Goal: Transaction & Acquisition: Obtain resource

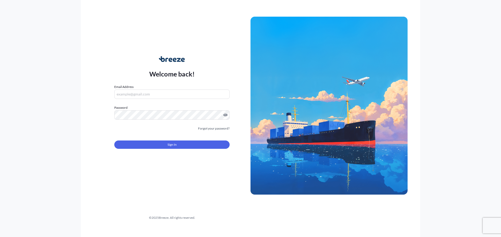
type input "[EMAIL_ADDRESS][DOMAIN_NAME]"
drag, startPoint x: 148, startPoint y: 150, endPoint x: 151, endPoint y: 144, distance: 6.6
click at [148, 150] on form "Email Address [EMAIL_ADDRESS][DOMAIN_NAME] Password Must include: Upper & lower…" at bounding box center [171, 119] width 115 height 71
click at [151, 144] on button "Sign In" at bounding box center [171, 145] width 115 height 8
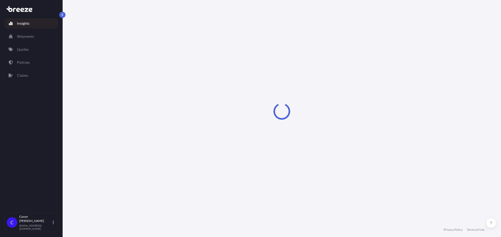
select select "2025"
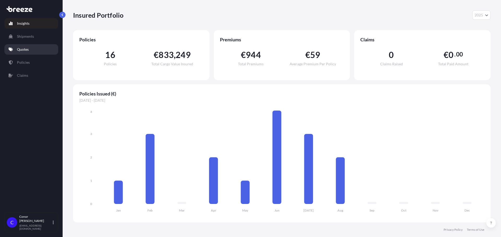
click at [32, 53] on link "Quotes" at bounding box center [31, 49] width 54 height 10
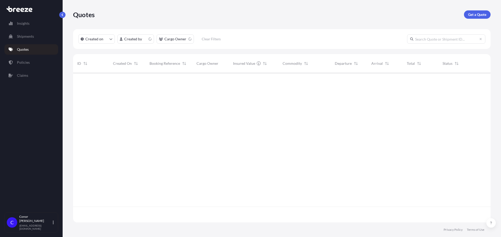
scroll to position [149, 413]
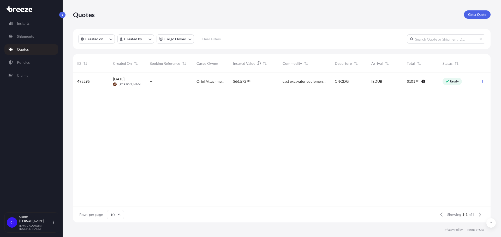
click at [443, 39] on input "text" at bounding box center [446, 38] width 78 height 9
click at [132, 38] on html "Insights Shipments Quotes Policies Claims C [PERSON_NAME] [EMAIL_ADDRESS][DOMAI…" at bounding box center [250, 118] width 501 height 237
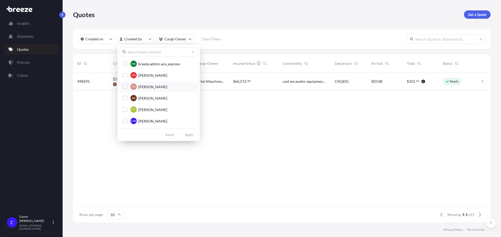
click at [146, 89] on span "[PERSON_NAME]" at bounding box center [152, 86] width 29 height 5
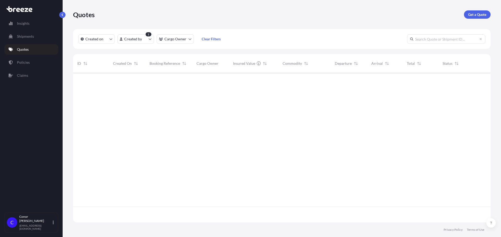
scroll to position [165, 413]
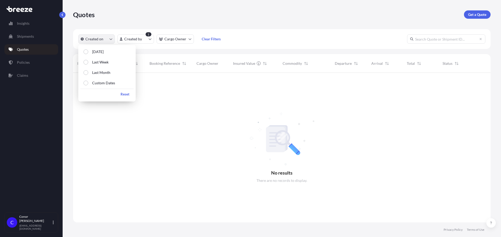
click at [94, 41] on p "Created on" at bounding box center [94, 38] width 18 height 5
click at [99, 75] on button "Last Month" at bounding box center [106, 72] width 53 height 9
click at [105, 80] on button "Custom Dates" at bounding box center [106, 82] width 53 height 9
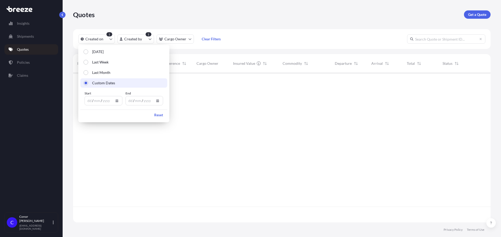
click at [115, 101] on icon "Calendar" at bounding box center [116, 100] width 3 height 3
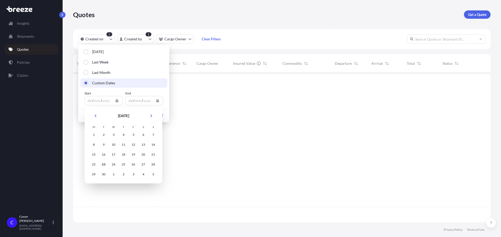
scroll to position [165, 413]
click at [93, 115] on button "Previous" at bounding box center [95, 116] width 11 height 8
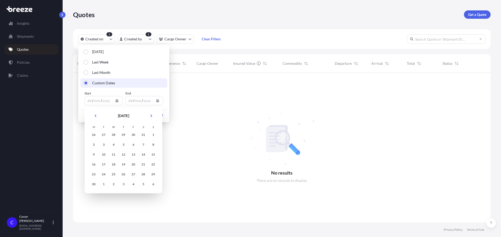
click at [102, 130] on td "27" at bounding box center [104, 135] width 10 height 10
click at [105, 134] on div "27" at bounding box center [103, 134] width 9 height 9
click at [105, 135] on div "27" at bounding box center [103, 134] width 9 height 9
click at [102, 134] on div "27" at bounding box center [103, 134] width 9 height 9
click at [103, 141] on tbody "26 27 28 29 30 31 1 2 3 4 5 6 7 8 9 10 11 12 13 14 15 16 17 18 19 20 21 22 23 2…" at bounding box center [123, 159] width 69 height 59
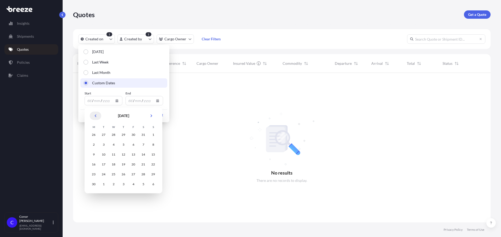
click at [96, 115] on icon "Previous" at bounding box center [96, 116] width 2 height 3
click at [104, 135] on div "29" at bounding box center [103, 134] width 9 height 9
click at [103, 145] on div "6" at bounding box center [103, 144] width 9 height 9
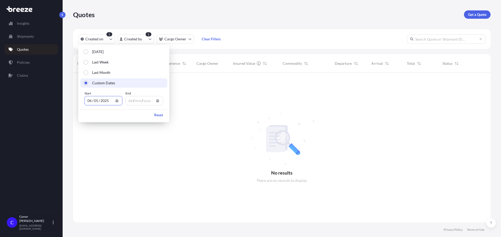
click at [156, 101] on icon "Calendar" at bounding box center [157, 100] width 3 height 3
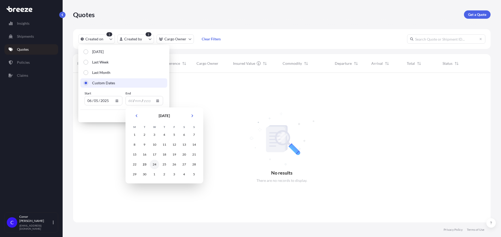
click at [155, 164] on div "24" at bounding box center [154, 164] width 9 height 9
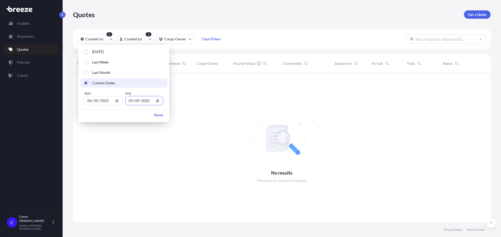
click at [215, 105] on div at bounding box center [281, 148] width 417 height 150
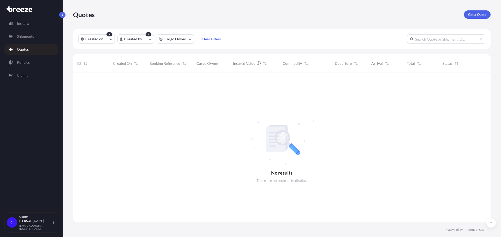
drag, startPoint x: 360, startPoint y: 87, endPoint x: 386, endPoint y: 81, distance: 26.4
click at [357, 86] on div at bounding box center [281, 148] width 417 height 150
click at [475, 7] on div "Quotes Get a Quote" at bounding box center [281, 14] width 417 height 29
drag, startPoint x: 478, startPoint y: 20, endPoint x: 474, endPoint y: 19, distance: 4.0
click at [478, 20] on div "Quotes Get a Quote" at bounding box center [281, 14] width 417 height 29
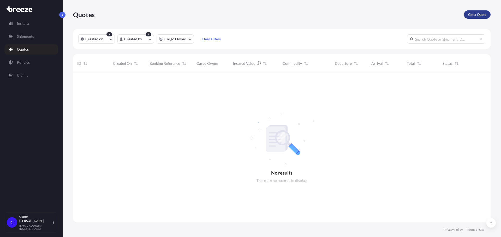
click at [472, 17] on link "Get a Quote" at bounding box center [477, 14] width 27 height 8
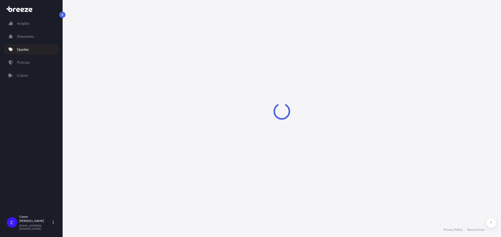
select select "Sea"
select select "1"
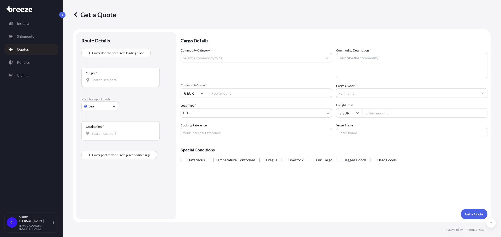
click at [96, 105] on body "Insights Shipments Quotes Policies Claims C [PERSON_NAME] [EMAIL_ADDRESS][DOMAI…" at bounding box center [250, 118] width 501 height 237
click at [99, 136] on span "Road" at bounding box center [95, 138] width 8 height 5
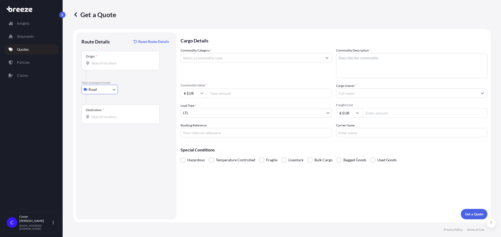
click at [109, 61] on input "Origin *" at bounding box center [123, 63] width 62 height 5
drag, startPoint x: 107, startPoint y: 59, endPoint x: 112, endPoint y: 62, distance: 6.1
click at [107, 59] on div "Origin *" at bounding box center [120, 60] width 78 height 19
click at [107, 61] on input "Origin * Please select an origin" at bounding box center [123, 63] width 62 height 5
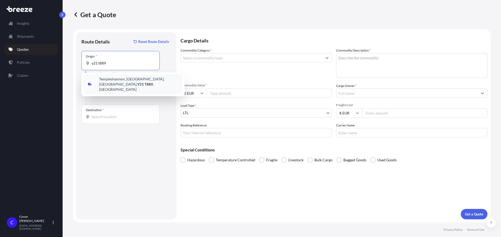
click at [115, 82] on span "Templeshannon, [GEOGRAPHIC_DATA], [GEOGRAPHIC_DATA], [GEOGRAPHIC_DATA] , [GEOGR…" at bounding box center [139, 85] width 81 height 16
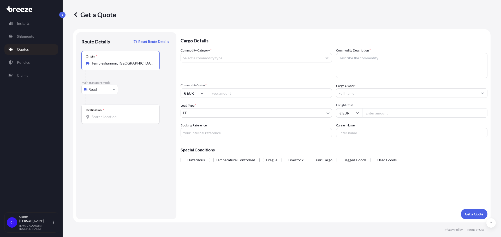
type input "Templeshannon, [GEOGRAPHIC_DATA], [GEOGRAPHIC_DATA], [GEOGRAPHIC_DATA], [GEOGRA…"
click at [104, 115] on input "Destination *" at bounding box center [123, 116] width 62 height 5
click at [114, 132] on div "Liverpool L33 7UG , [GEOGRAPHIC_DATA]" at bounding box center [132, 135] width 99 height 15
type input "Liverpool L33 7UG, [GEOGRAPHIC_DATA]"
click at [210, 56] on input "Commodity Category *" at bounding box center [251, 57] width 141 height 9
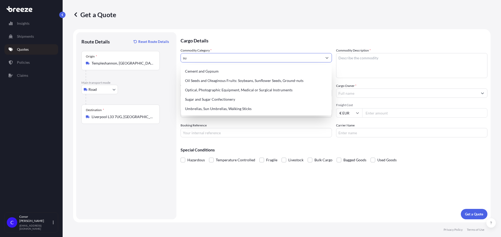
type input "s"
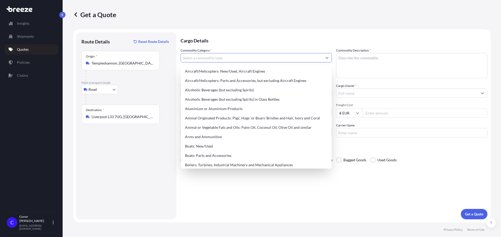
click at [355, 57] on textarea "Commodity Description *" at bounding box center [411, 65] width 151 height 25
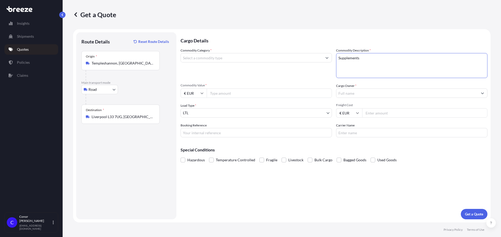
type textarea "Supplements"
click at [362, 97] on input "Cargo Owner *" at bounding box center [406, 93] width 141 height 9
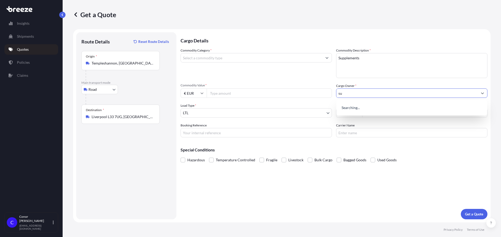
type input "s"
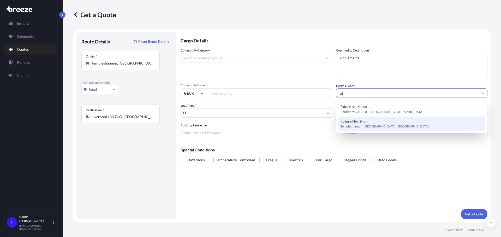
click at [367, 123] on div "Future Nutrition [PERSON_NAME], [GEOGRAPHIC_DATA], [GEOGRAPHIC_DATA]" at bounding box center [411, 124] width 147 height 15
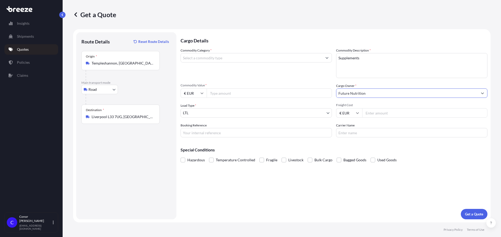
type input "Future Nutrition"
click at [219, 94] on input "Commodity Value *" at bounding box center [268, 93] width 125 height 9
type input "102000"
click at [229, 58] on input "Commodity Category *" at bounding box center [251, 57] width 141 height 9
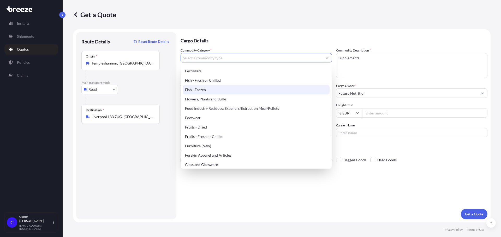
scroll to position [365, 0]
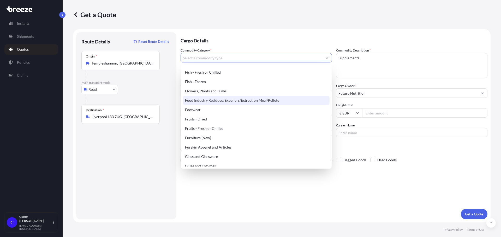
click at [227, 102] on div "Food Industry Residues: Expellers/Extraction Meal/Pellets" at bounding box center [256, 100] width 147 height 9
type input "Food Industry Residues: Expellers/Extraction Meal/Pellets"
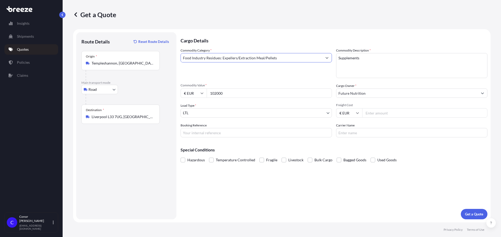
click at [202, 133] on input "Booking Reference" at bounding box center [255, 132] width 151 height 9
click at [336, 133] on input "Carrier Name" at bounding box center [411, 132] width 151 height 9
type input "Ace Express Freight"
click at [379, 119] on div "Commodity Category * Food Industry Residues: Expellers/Extraction Meal/Pellets …" at bounding box center [333, 93] width 307 height 90
click at [378, 114] on input "Freight Cost" at bounding box center [424, 112] width 125 height 9
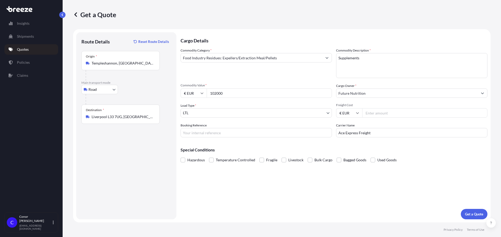
click at [378, 112] on input "Freight Cost" at bounding box center [424, 112] width 125 height 9
click at [378, 113] on input "1634" at bounding box center [424, 112] width 125 height 9
type input "1635"
click at [418, 162] on div "Hazardous Temperature Controlled Fragile Livestock Bulk Cargo Bagged Goods Used…" at bounding box center [333, 160] width 307 height 8
click at [473, 215] on p "Get a Quote" at bounding box center [474, 214] width 18 height 5
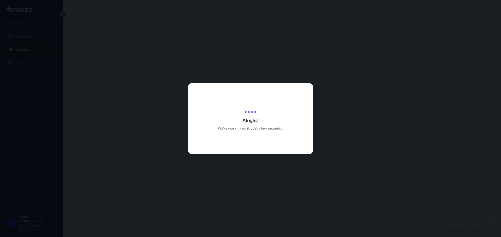
select select "Road"
select select "1"
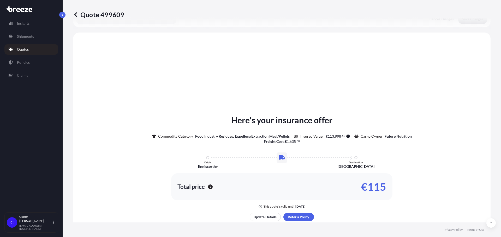
scroll to position [157, 0]
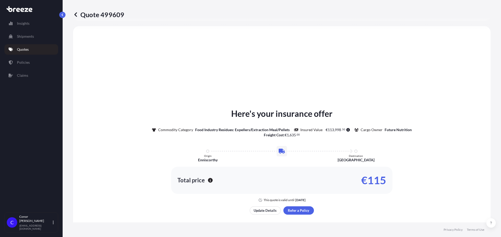
click at [25, 47] on p "Quotes" at bounding box center [23, 49] width 12 height 5
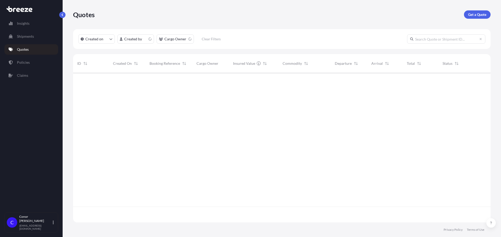
scroll to position [149, 413]
